Goal: Information Seeking & Learning: Learn about a topic

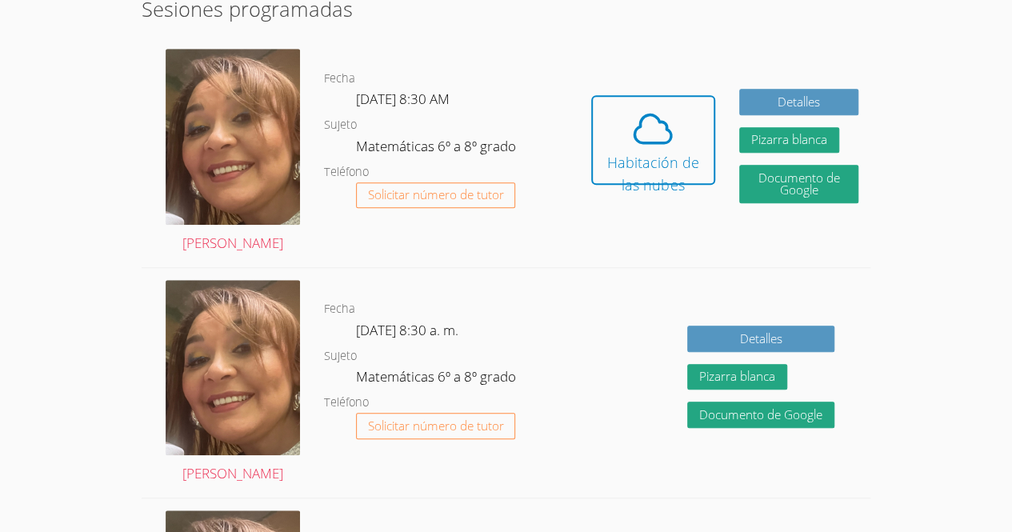
scroll to position [913, 0]
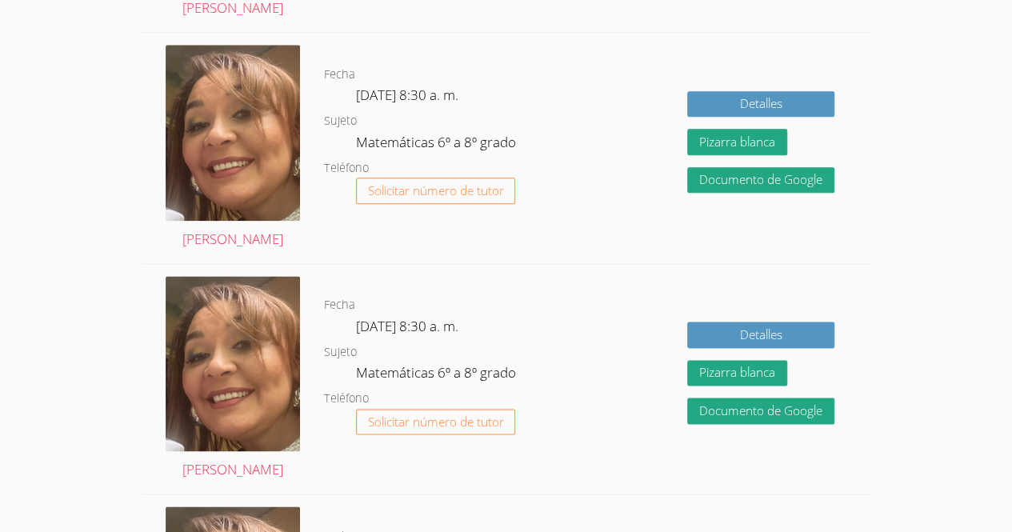
click at [534, 203] on dl "Fecha Mié 15 de octubre, 8:30 a. m. Sujeto Matemáticas 6º a 8º grado Teléfono S…" at bounding box center [451, 148] width 255 height 166
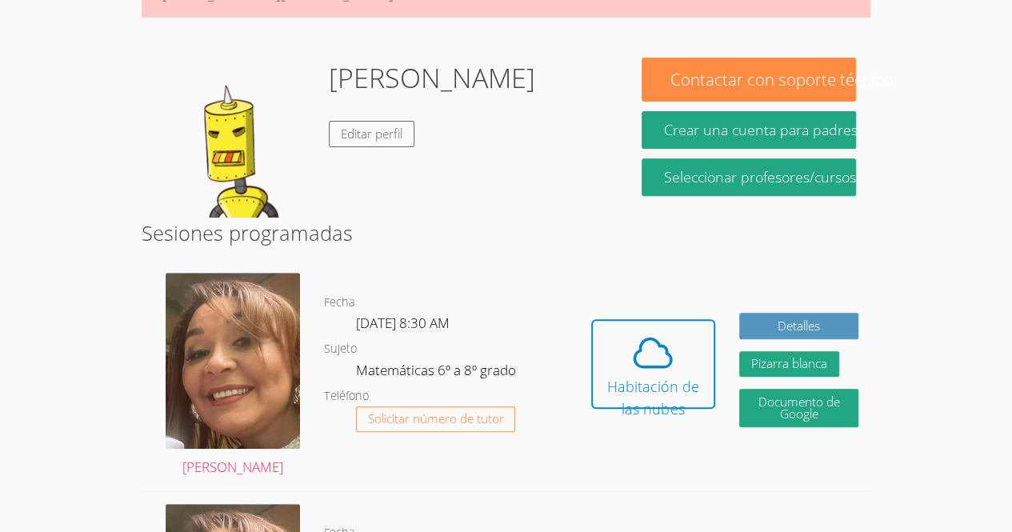
scroll to position [193, 0]
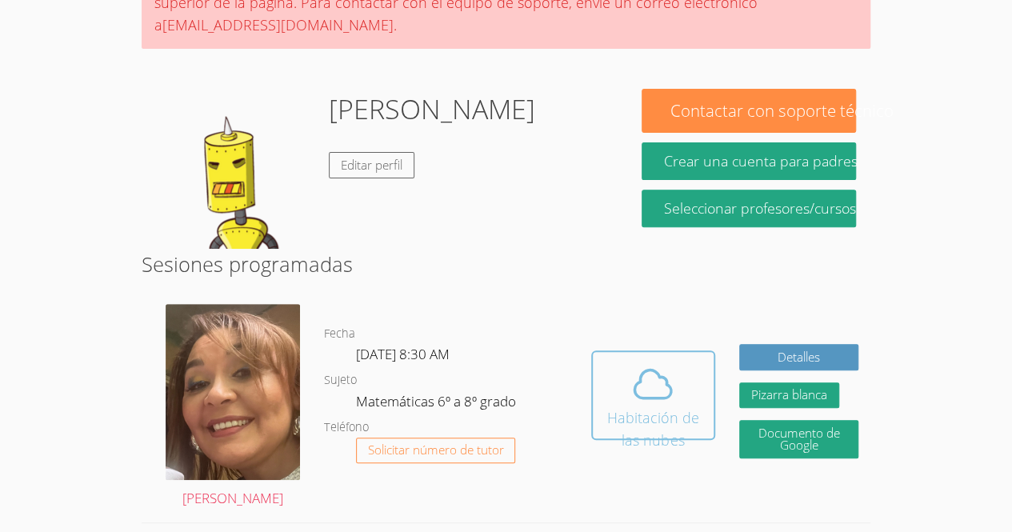
click at [672, 408] on font "Habitación de las nubes" at bounding box center [653, 429] width 92 height 42
click at [651, 365] on icon at bounding box center [652, 383] width 45 height 45
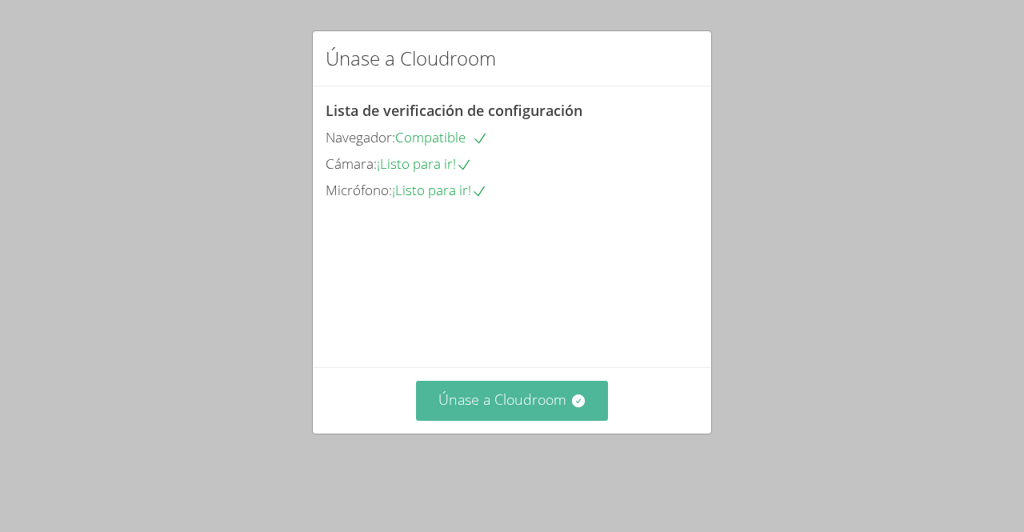
click at [565, 420] on button "Únase a Cloudroom" at bounding box center [512, 400] width 193 height 39
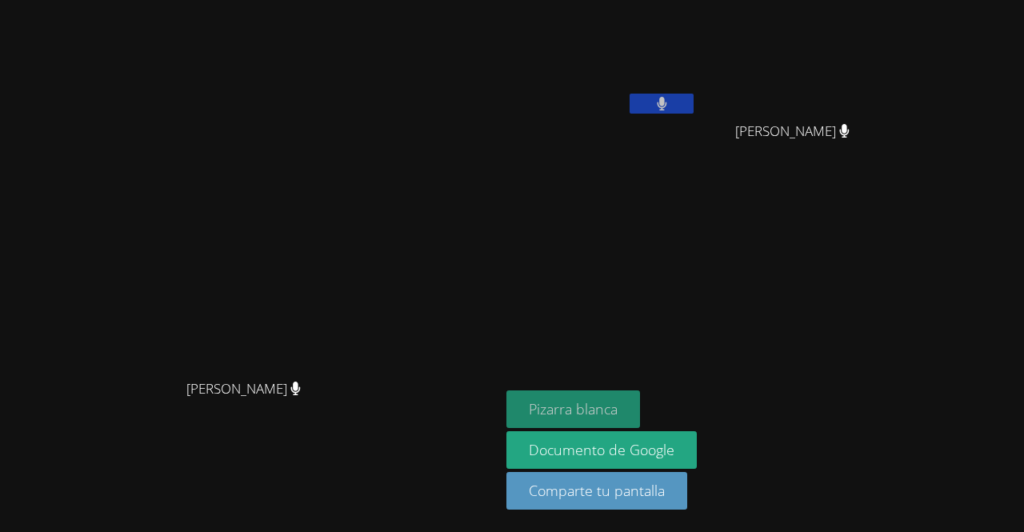
click at [640, 393] on button "Pizarra blanca" at bounding box center [573, 409] width 134 height 38
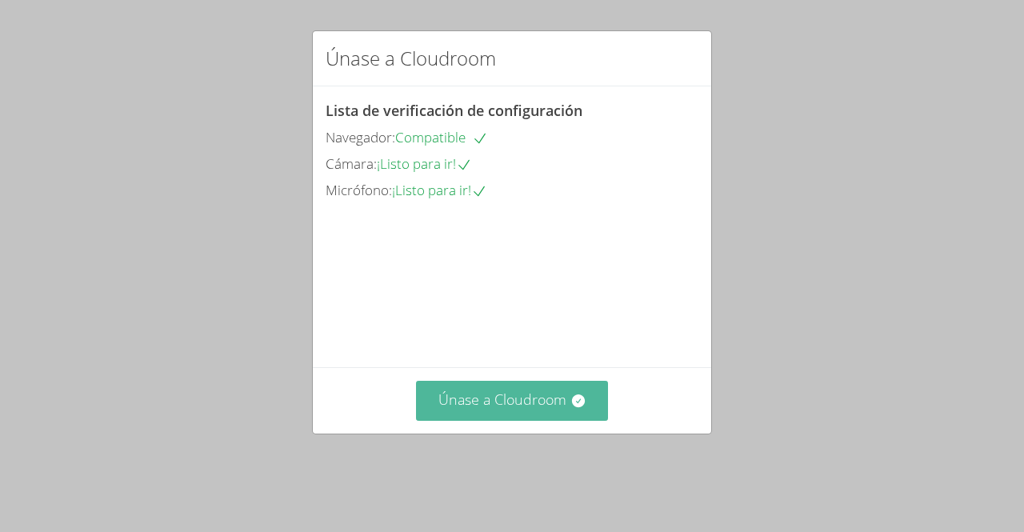
click at [462, 420] on button "Únase a Cloudroom" at bounding box center [512, 400] width 193 height 39
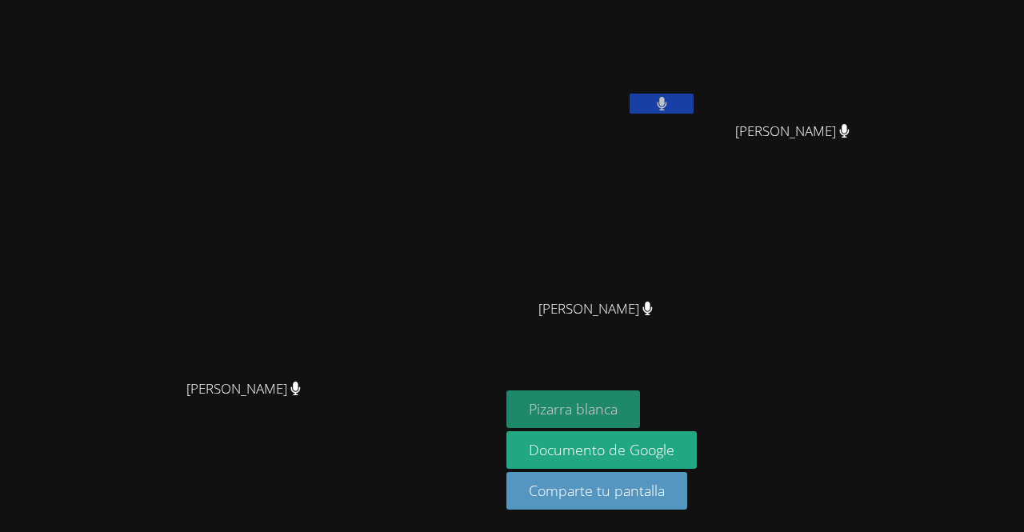
click at [617, 418] on font "Pizarra blanca" at bounding box center [573, 408] width 89 height 19
click at [693, 97] on button at bounding box center [661, 104] width 64 height 20
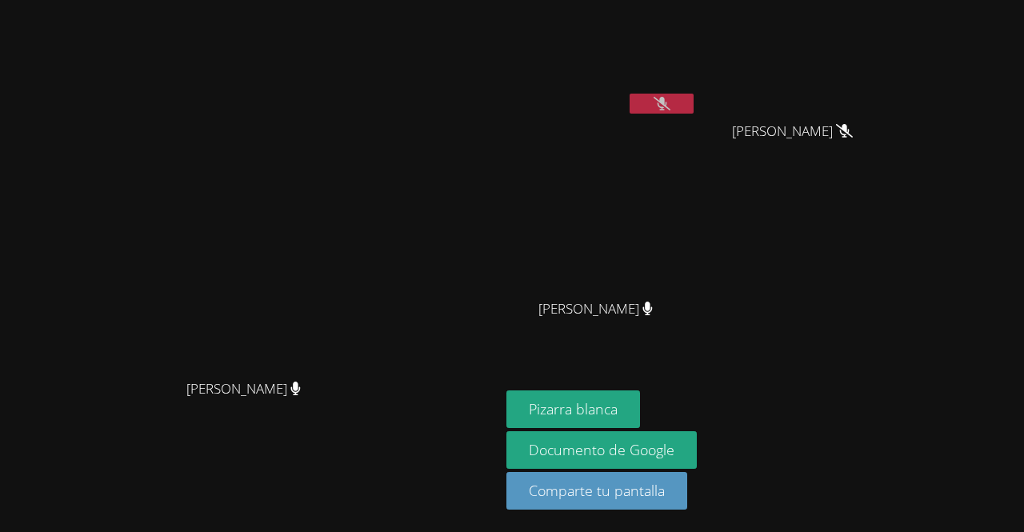
click at [875, 263] on div "[PERSON_NAME] [PERSON_NAME] [PERSON_NAME] [PERSON_NAME] [PERSON_NAME]" at bounding box center [699, 180] width 387 height 349
click at [877, 260] on div "Melani López Cruz Brayan Juan Méndez Brayan Juan Méndez Kender Miranda Temaj Ke…" at bounding box center [699, 180] width 387 height 349
click at [862, 213] on div "Melani López Cruz Brayan Juan Méndez Brayan Juan Méndez Kender Miranda Temaj Ke…" at bounding box center [699, 180] width 387 height 349
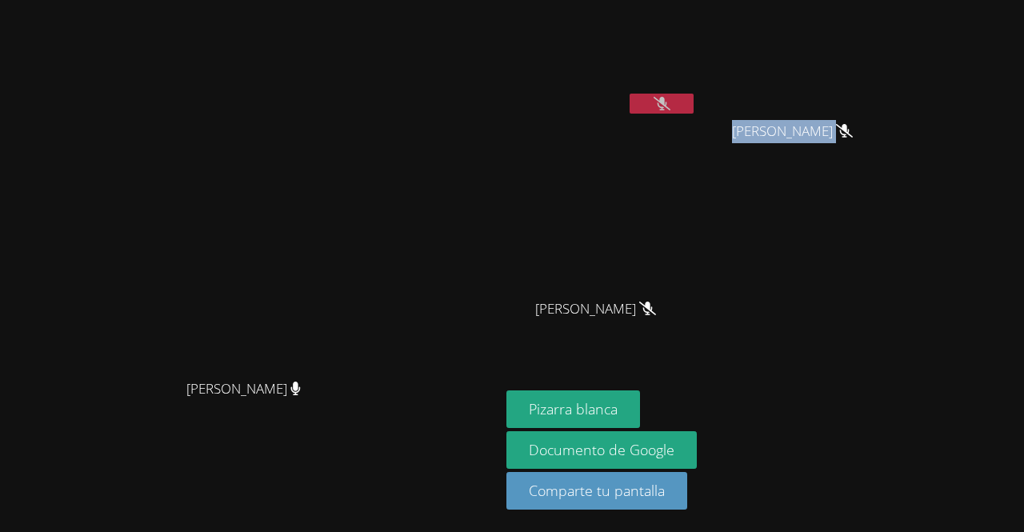
click at [862, 213] on div "Melani López Cruz Brayan Juan Méndez Brayan Juan Méndez Kender Miranda Temaj Ke…" at bounding box center [699, 180] width 387 height 349
click at [827, 209] on div "Melani López Cruz Brayan Juan Méndez Brayan Juan Méndez Kender Miranda Temaj Ke…" at bounding box center [699, 180] width 387 height 349
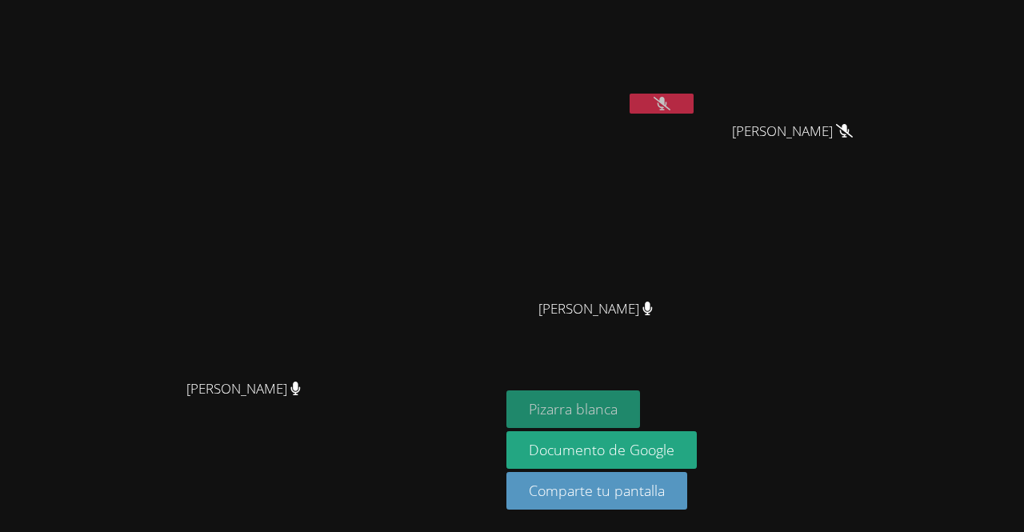
click at [617, 408] on font "Pizarra blanca" at bounding box center [573, 408] width 89 height 19
click at [670, 102] on icon at bounding box center [661, 104] width 17 height 14
click at [617, 412] on font "Pizarra blanca" at bounding box center [573, 408] width 89 height 19
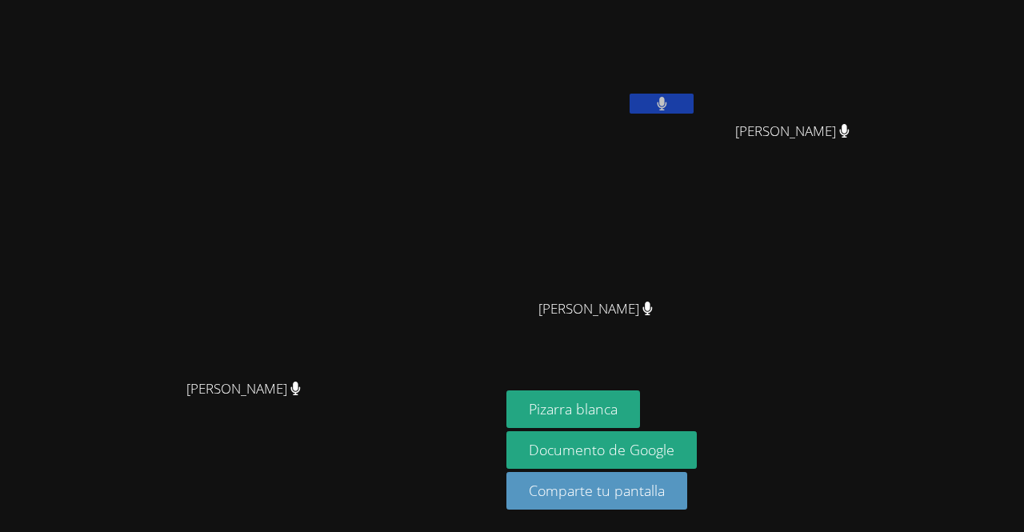
click at [667, 98] on icon at bounding box center [661, 104] width 10 height 14
drag, startPoint x: 615, startPoint y: 53, endPoint x: 614, endPoint y: -70, distance: 122.3
click at [614, 0] on html "Original text Rate this translation Your feedback will be used to help improve …" at bounding box center [512, 266] width 1024 height 532
click at [670, 98] on icon at bounding box center [661, 104] width 17 height 14
click at [667, 109] on icon at bounding box center [661, 104] width 10 height 14
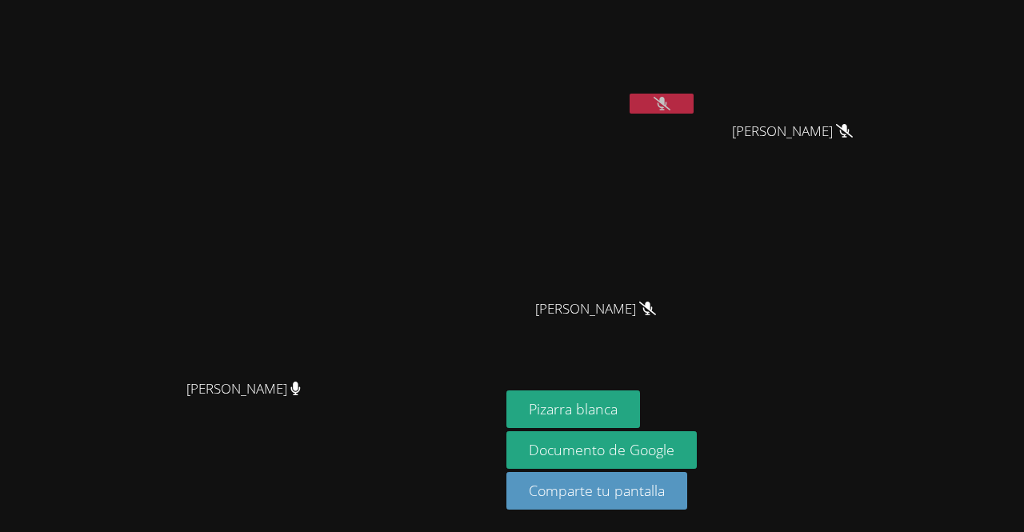
click at [629, 94] on button at bounding box center [661, 104] width 64 height 20
click at [693, 103] on button at bounding box center [661, 104] width 64 height 20
click at [670, 103] on icon at bounding box center [661, 104] width 17 height 14
click at [693, 106] on button at bounding box center [661, 104] width 64 height 20
click at [670, 110] on icon at bounding box center [661, 104] width 17 height 14
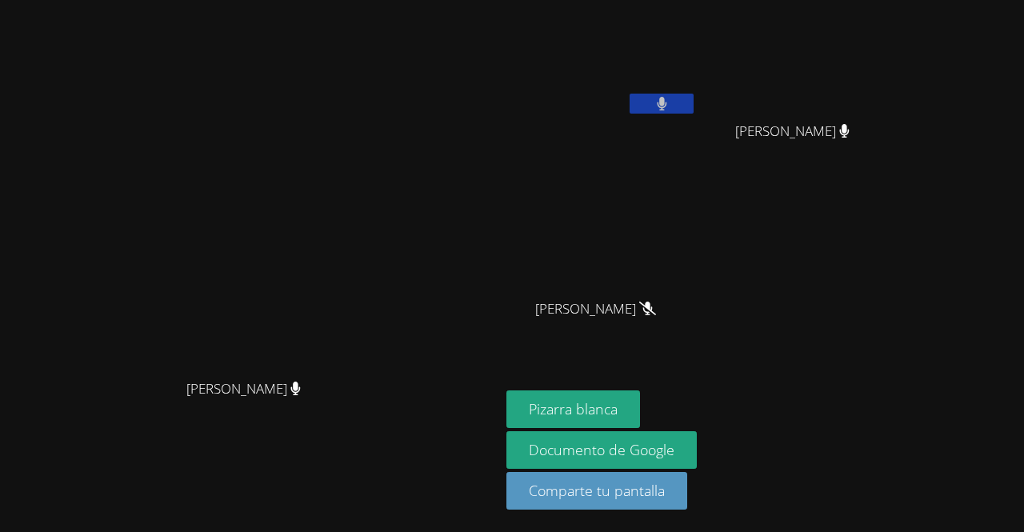
click at [693, 98] on button at bounding box center [661, 104] width 64 height 20
click at [696, 277] on video at bounding box center [601, 237] width 190 height 107
drag, startPoint x: 409, startPoint y: 272, endPoint x: 297, endPoint y: 279, distance: 111.4
click at [297, 279] on video at bounding box center [250, 234] width 240 height 274
click at [670, 103] on icon at bounding box center [661, 104] width 17 height 14
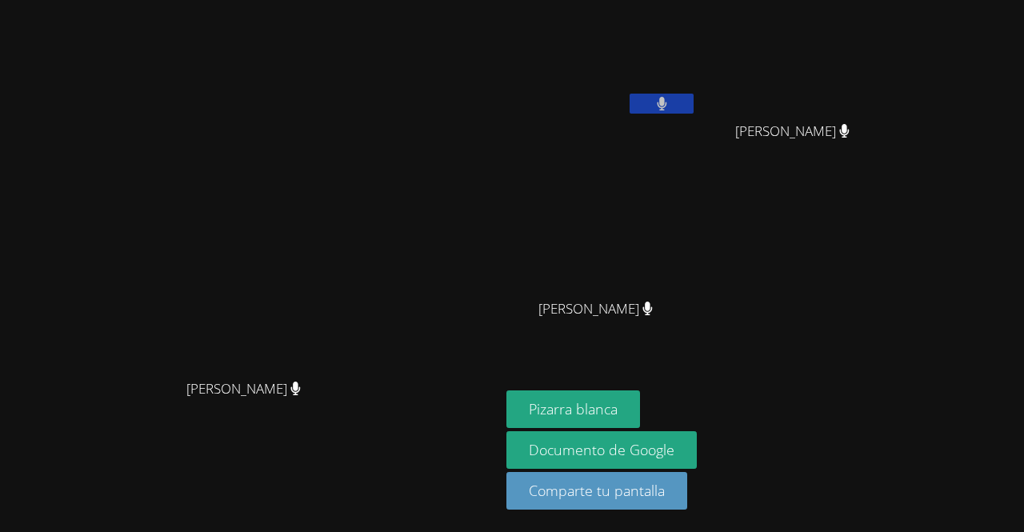
click at [693, 106] on button at bounding box center [661, 104] width 64 height 20
click at [670, 106] on icon at bounding box center [661, 104] width 17 height 14
click at [666, 109] on icon at bounding box center [661, 104] width 10 height 14
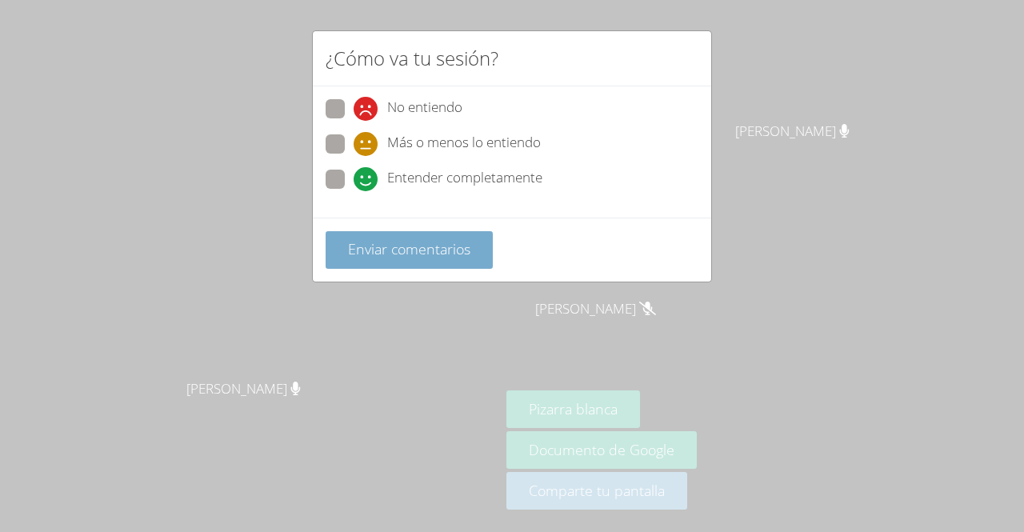
click at [393, 255] on font "Enviar comentarios" at bounding box center [409, 248] width 122 height 19
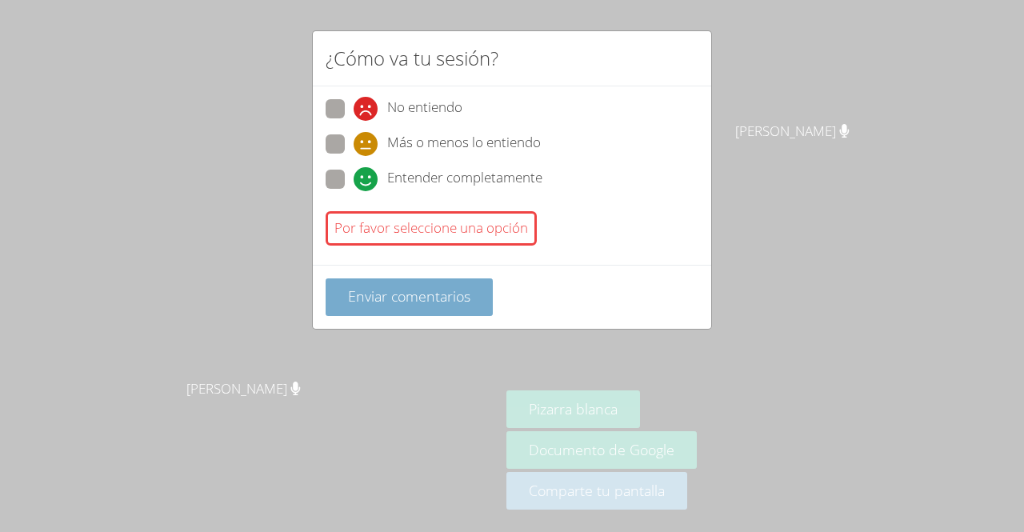
click at [399, 293] on font "Enviar comentarios" at bounding box center [409, 295] width 122 height 19
click at [353, 191] on span at bounding box center [353, 191] width 0 height 0
click at [353, 170] on input "Entender completamente" at bounding box center [360, 177] width 14 height 14
radio input "true"
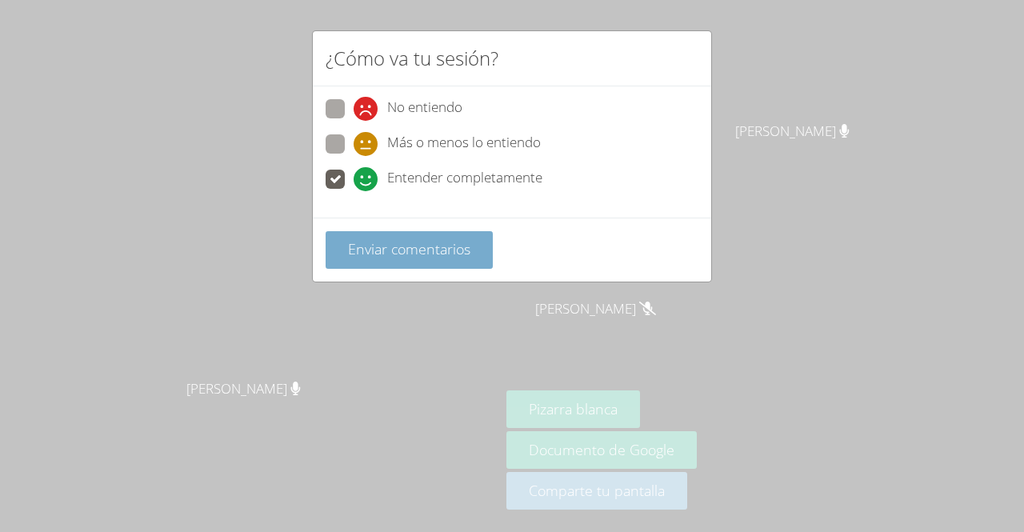
click at [379, 249] on font "Enviar comentarios" at bounding box center [409, 248] width 122 height 19
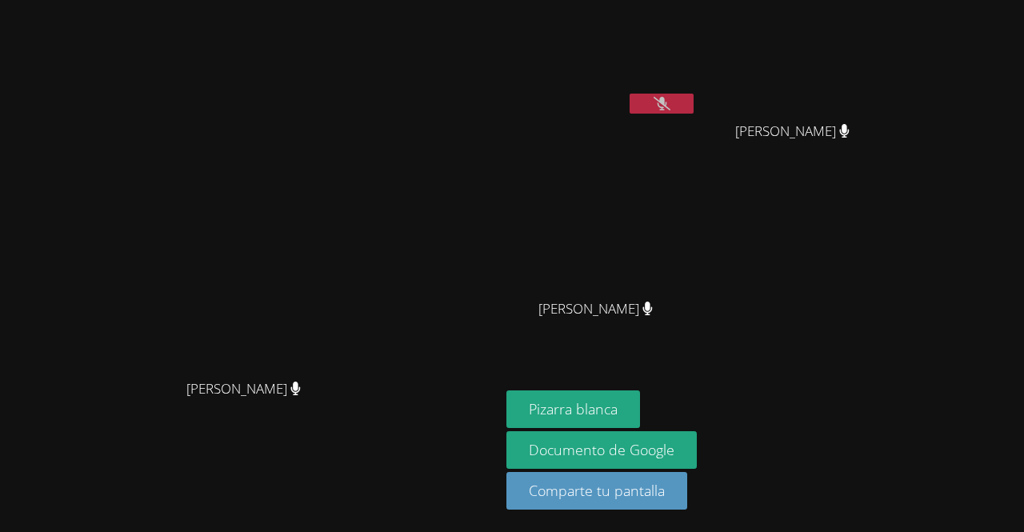
click at [670, 110] on icon at bounding box center [661, 104] width 17 height 14
click at [693, 106] on button at bounding box center [661, 104] width 64 height 20
